Goal: Task Accomplishment & Management: Manage account settings

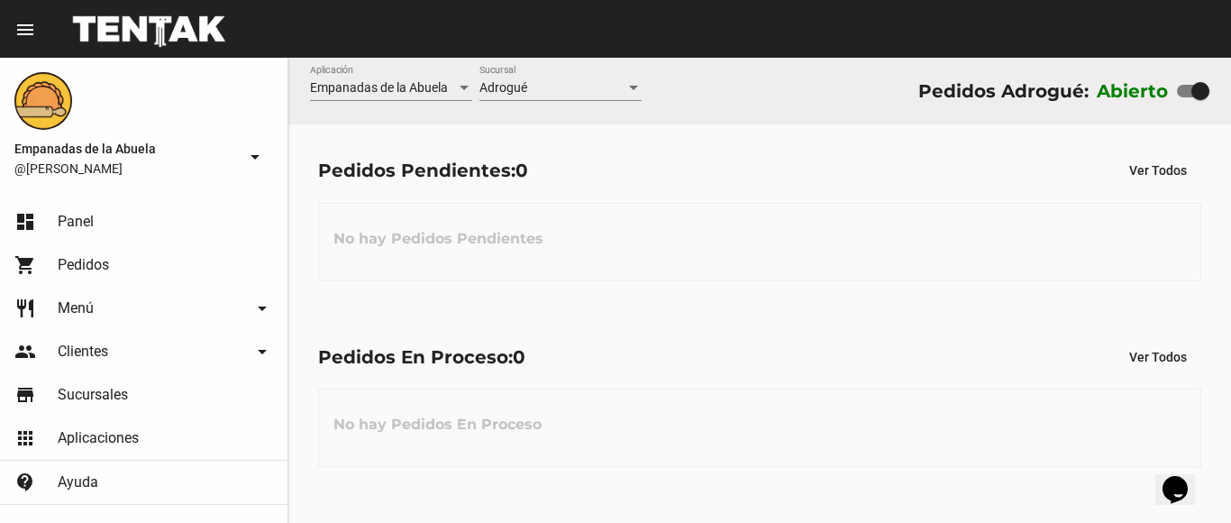
click at [575, 82] on div "Adrogué" at bounding box center [553, 88] width 146 height 14
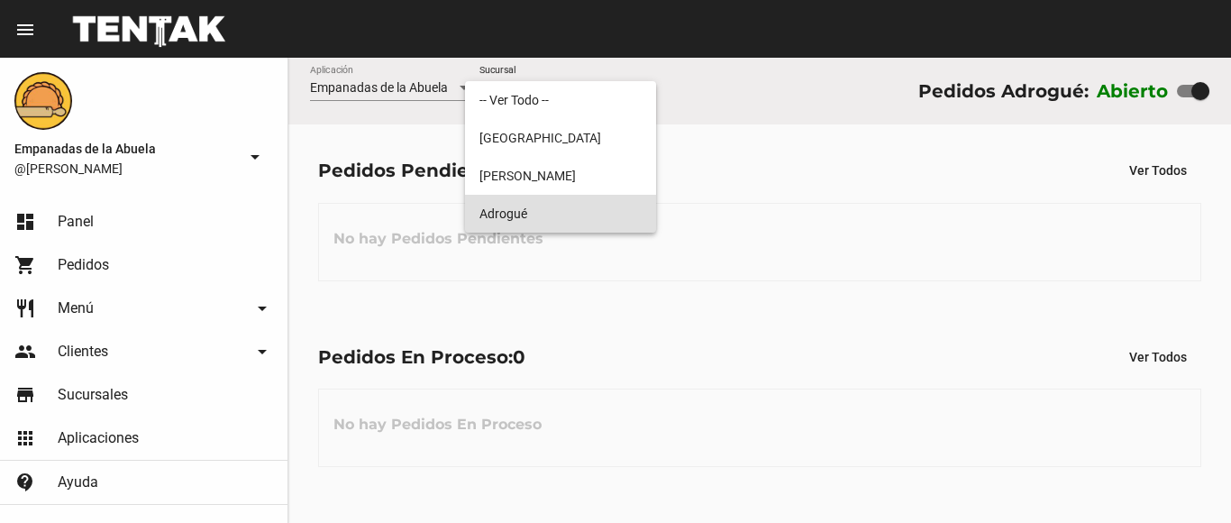
click at [551, 210] on span "Adrogué" at bounding box center [561, 214] width 162 height 38
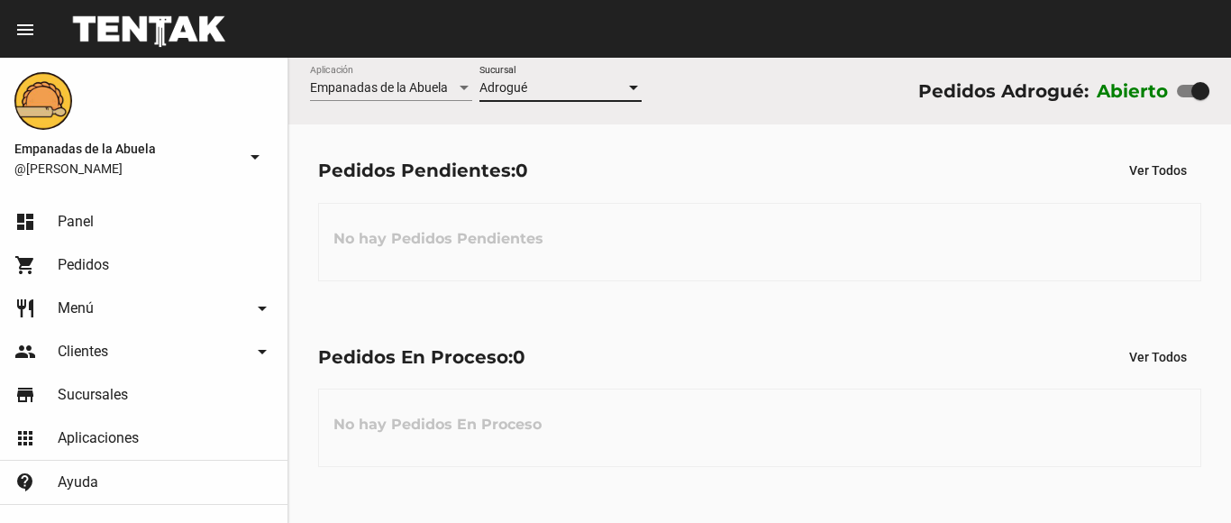
click at [589, 85] on div "Adrogué" at bounding box center [553, 88] width 146 height 14
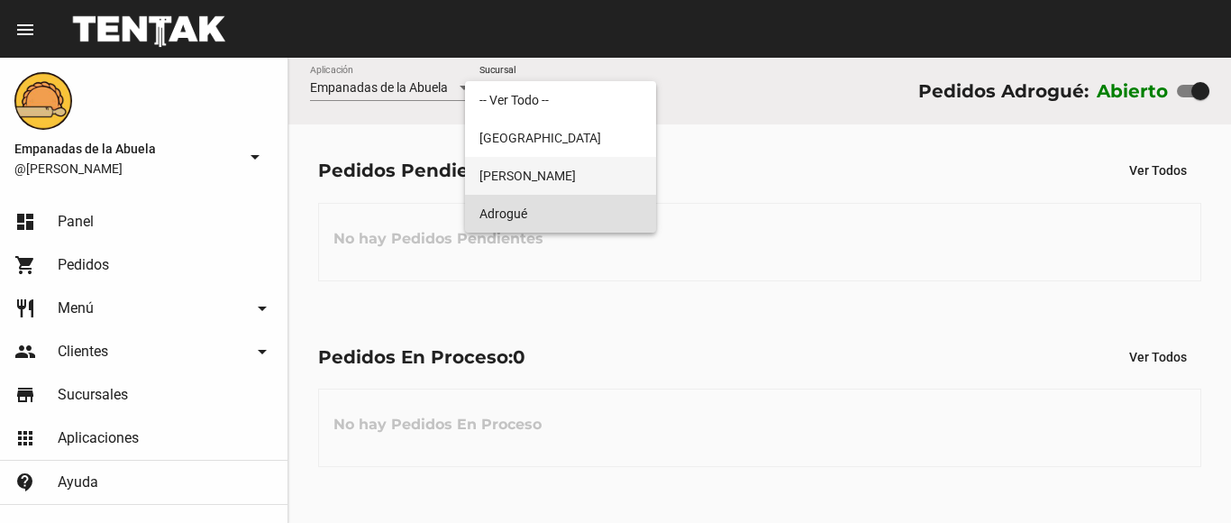
drag, startPoint x: 569, startPoint y: 169, endPoint x: 572, endPoint y: 141, distance: 29.0
click at [568, 170] on span "[PERSON_NAME]" at bounding box center [561, 176] width 162 height 38
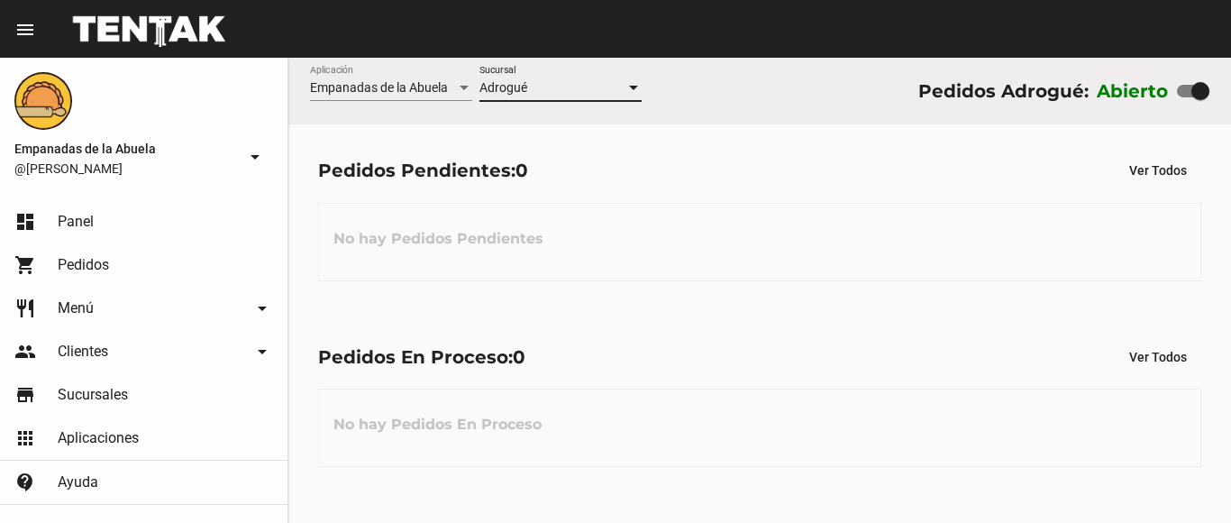
checkbox input "false"
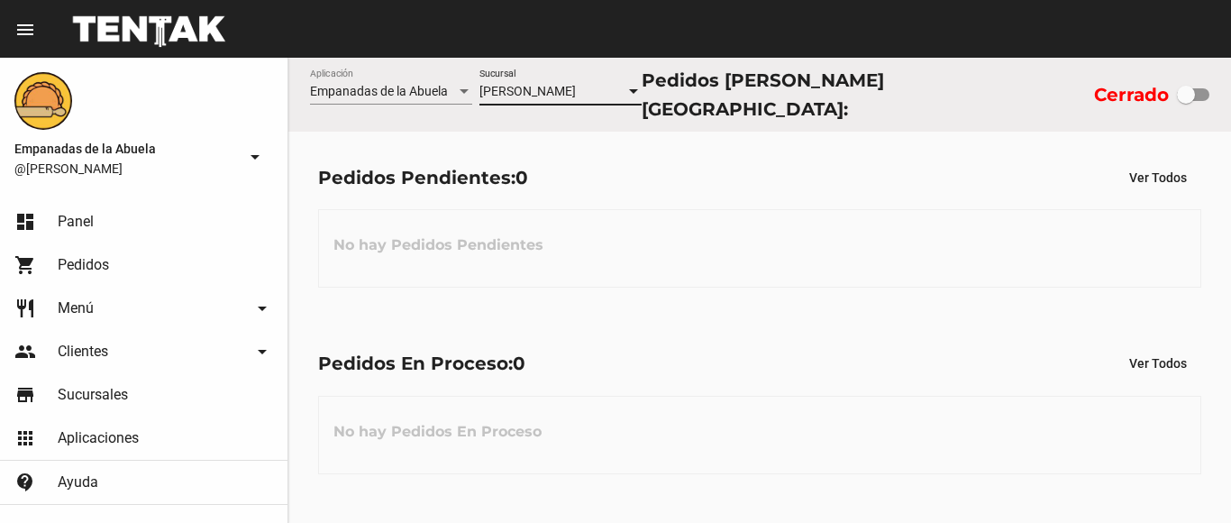
click at [576, 98] on div "[PERSON_NAME] Sucursal" at bounding box center [561, 86] width 162 height 35
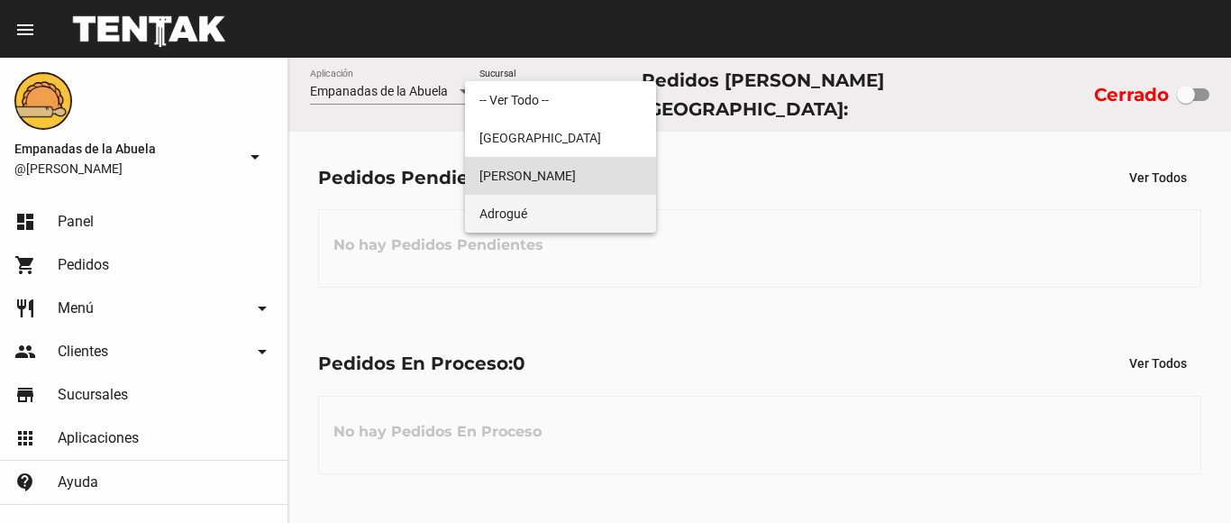
click at [545, 210] on span "Adrogué" at bounding box center [561, 214] width 162 height 38
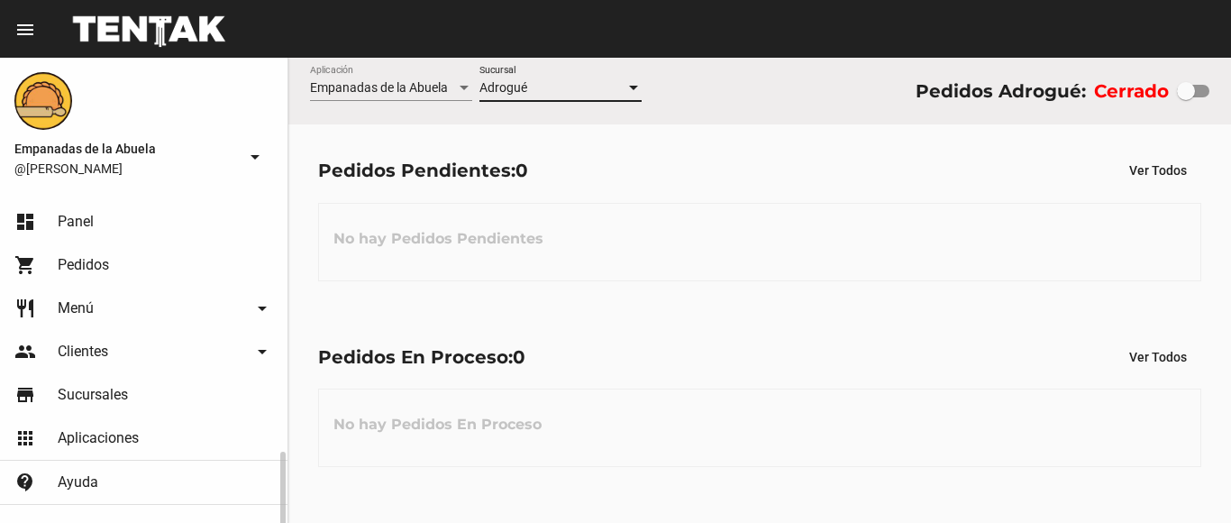
scroll to position [153, 0]
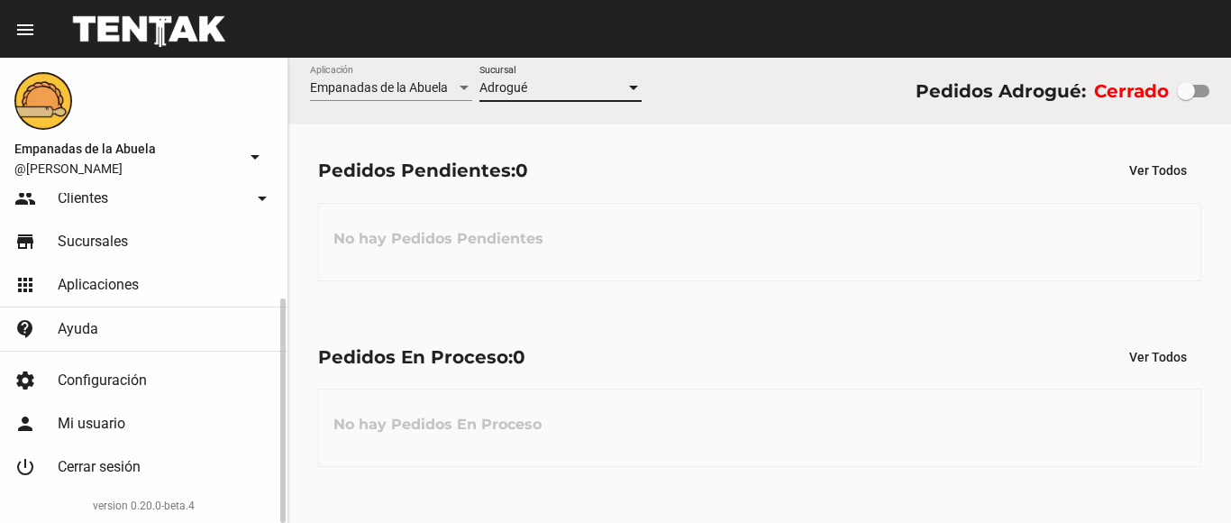
drag, startPoint x: 156, startPoint y: 467, endPoint x: 951, endPoint y: 2, distance: 921.2
click at [178, 447] on link "power_settings_new Cerrar sesión" at bounding box center [144, 466] width 288 height 43
